Goal: Task Accomplishment & Management: Complete application form

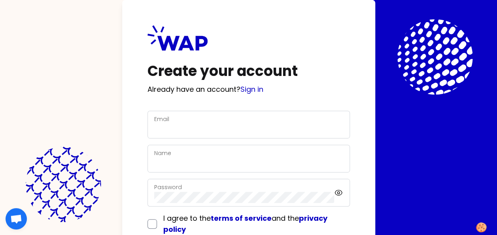
click at [176, 122] on div "Email" at bounding box center [248, 124] width 189 height 21
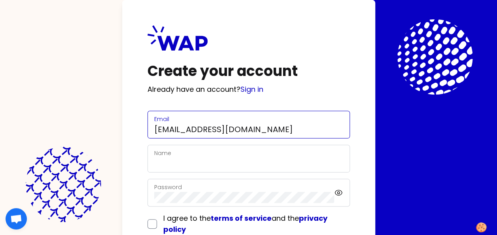
click at [186, 127] on input "[EMAIL_ADDRESS][DOMAIN_NAME]" at bounding box center [248, 129] width 189 height 11
type input "[EMAIL_ADDRESS][DOMAIN_NAME]"
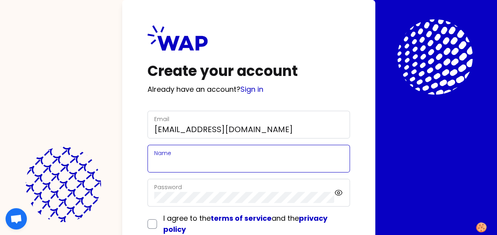
click at [170, 165] on input "Name" at bounding box center [248, 163] width 189 height 11
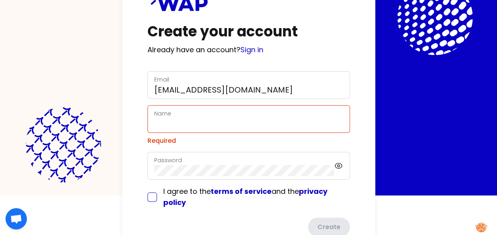
click at [152, 186] on div "I agree to the terms of service and the privacy policy" at bounding box center [248, 197] width 202 height 22
click at [153, 198] on input "checkbox" at bounding box center [151, 196] width 9 height 9
checkbox input "true"
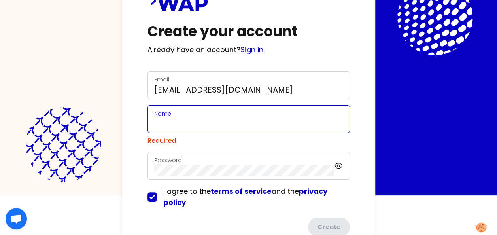
click at [179, 124] on input "Name" at bounding box center [248, 123] width 189 height 11
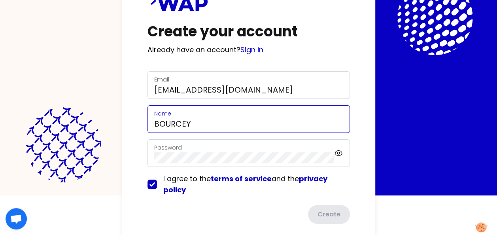
type input "BOURCEY"
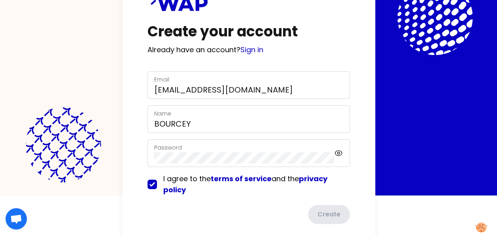
click at [176, 149] on label "Password" at bounding box center [168, 147] width 28 height 8
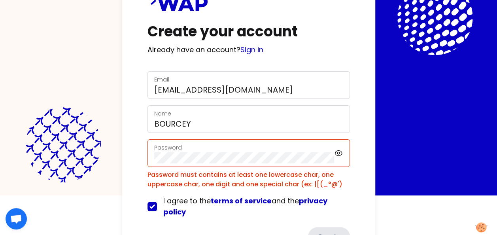
click at [233, 150] on div "Password" at bounding box center [244, 153] width 180 height 21
click at [340, 152] on icon at bounding box center [339, 153] width 2 height 2
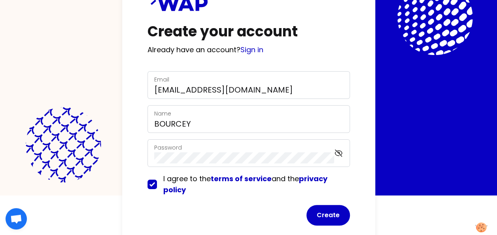
click at [363, 138] on div "Create your account Already have an account? Sign in Email [EMAIL_ADDRESS][DOMA…" at bounding box center [248, 105] width 253 height 290
click at [340, 211] on button "Create" at bounding box center [327, 215] width 43 height 21
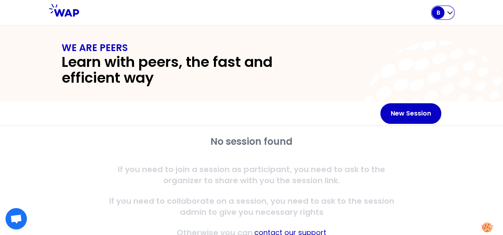
click at [439, 9] on p "B" at bounding box center [438, 13] width 4 height 8
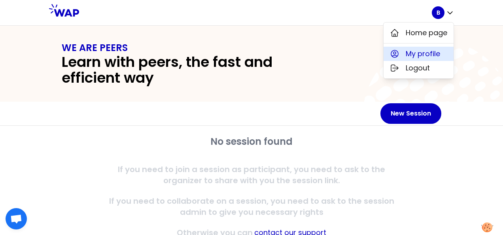
click at [431, 55] on span "My profile" at bounding box center [423, 53] width 34 height 11
